Goal: Transaction & Acquisition: Purchase product/service

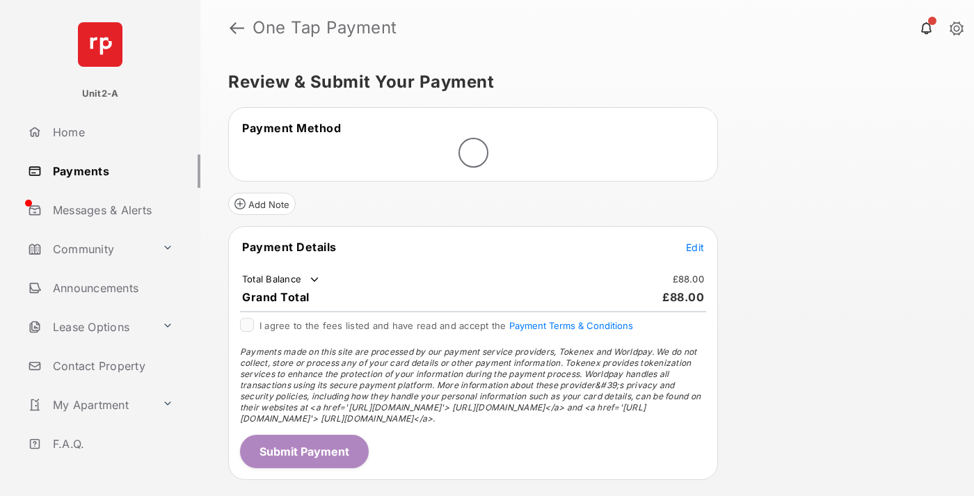
click at [695, 247] on span "Edit" at bounding box center [695, 247] width 18 height 12
